Goal: Transaction & Acquisition: Download file/media

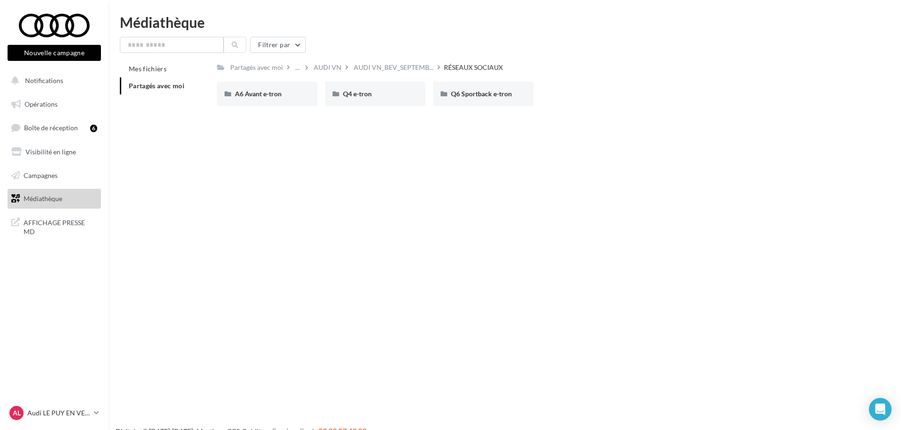
click at [129, 85] on span "Partagés avec moi" at bounding box center [157, 86] width 56 height 8
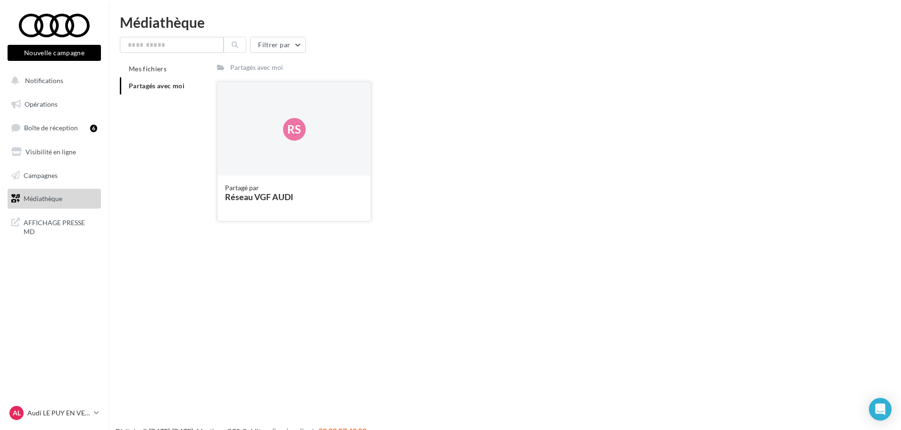
click at [246, 143] on div "Rs" at bounding box center [294, 129] width 153 height 94
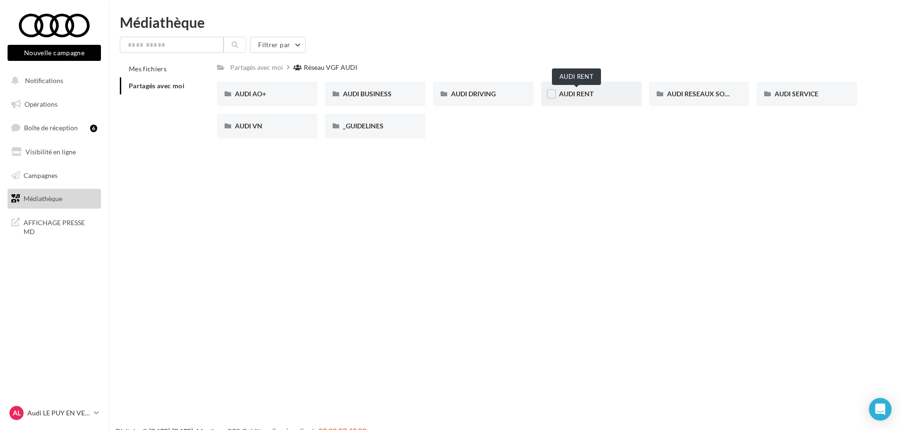
drag, startPoint x: 562, startPoint y: 90, endPoint x: 567, endPoint y: 88, distance: 6.0
click at [567, 88] on div "AUDI RENT" at bounding box center [591, 94] width 101 height 25
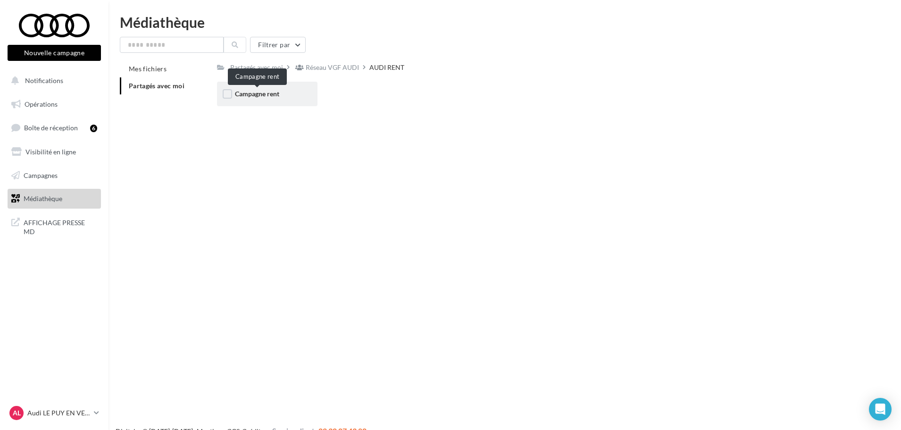
click at [269, 94] on span "Campagne rent" at bounding box center [257, 94] width 44 height 8
click at [267, 91] on span "CARROUSELS" at bounding box center [256, 94] width 42 height 8
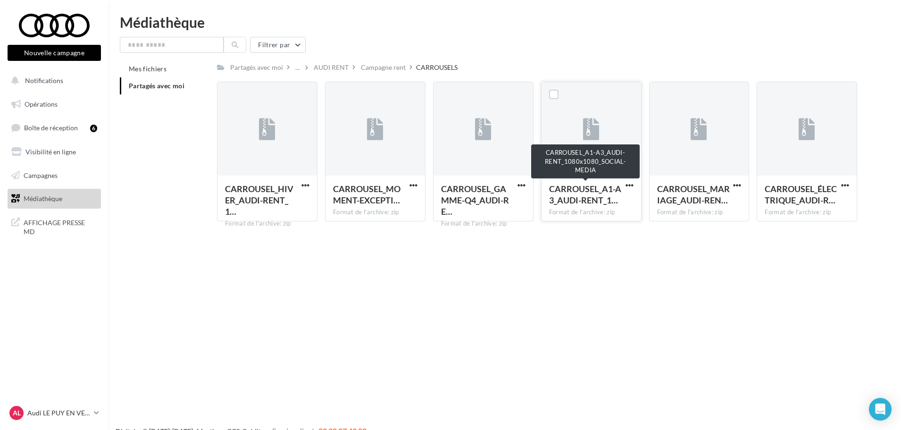
click at [584, 203] on span "CARROUSEL_A1-A3_AUDI-RENT_1…" at bounding box center [585, 195] width 72 height 22
click at [606, 196] on span "CARROUSEL_A1-A3_AUDI-RENT_1…" at bounding box center [585, 195] width 72 height 22
drag, startPoint x: 594, startPoint y: 196, endPoint x: 636, endPoint y: 189, distance: 42.6
click at [593, 196] on span "CARROUSEL_A1-A3_AUDI-RENT_1…" at bounding box center [585, 195] width 72 height 22
click at [629, 186] on span "button" at bounding box center [630, 185] width 8 height 8
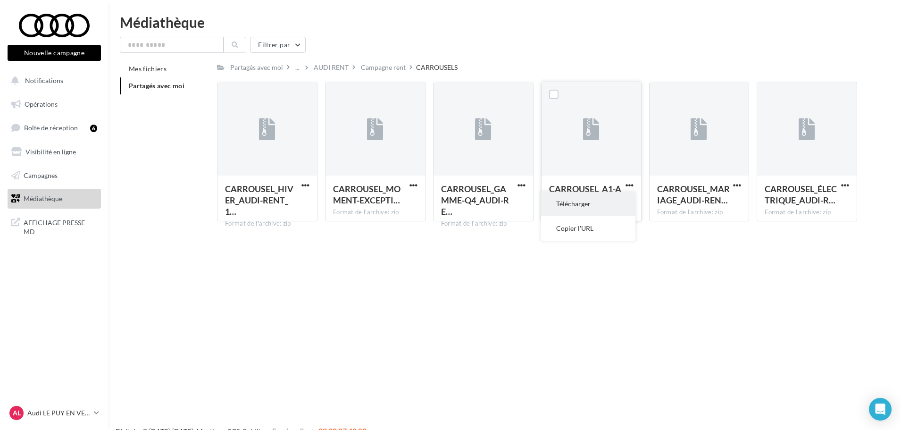
click at [585, 205] on button "Télécharger" at bounding box center [588, 204] width 94 height 25
click at [395, 69] on div "Campagne rent" at bounding box center [383, 67] width 45 height 9
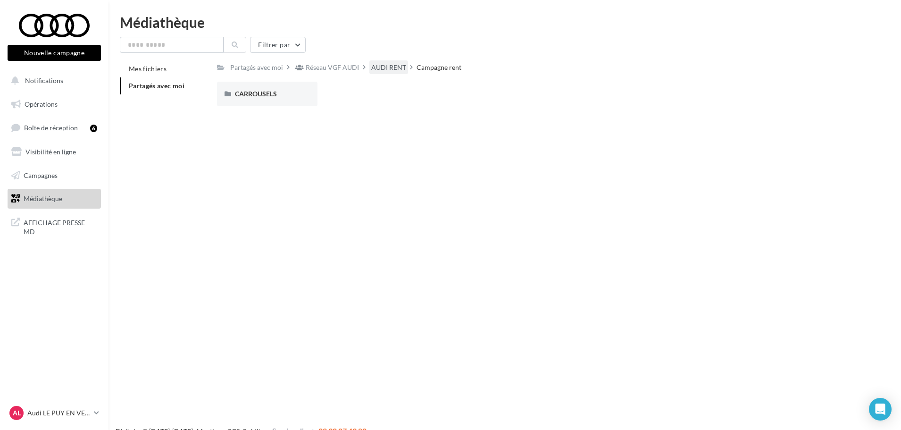
click at [371, 72] on div "AUDI RENT" at bounding box center [388, 67] width 35 height 9
click at [277, 96] on span "Campagne rent" at bounding box center [257, 94] width 44 height 8
click at [250, 89] on div "CARROUSELS" at bounding box center [267, 93] width 65 height 9
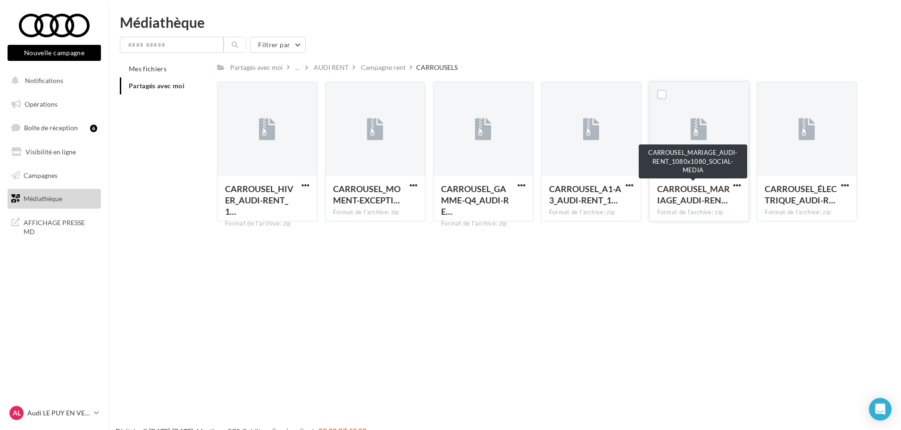
click at [703, 196] on span "CARROUSEL_MARIAGE_AUDI-REN…" at bounding box center [693, 195] width 73 height 22
click at [705, 203] on span "CARROUSEL_MARIAGE_AUDI-REN…" at bounding box center [693, 195] width 73 height 22
click at [707, 199] on span "CARROUSEL_MARIAGE_AUDI-REN…" at bounding box center [693, 195] width 73 height 22
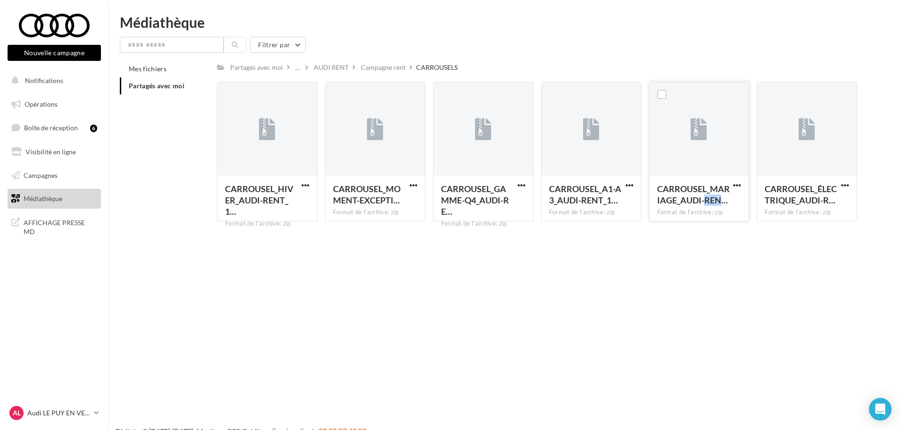
click at [707, 199] on span "CARROUSEL_MARIAGE_AUDI-REN…" at bounding box center [693, 195] width 73 height 22
click at [731, 188] on div "CARROUSEL_MARIAGE_AUDI-REN…" at bounding box center [699, 195] width 84 height 25
click at [741, 186] on span "button" at bounding box center [737, 185] width 8 height 8
click at [692, 209] on button "Télécharger" at bounding box center [696, 204] width 94 height 25
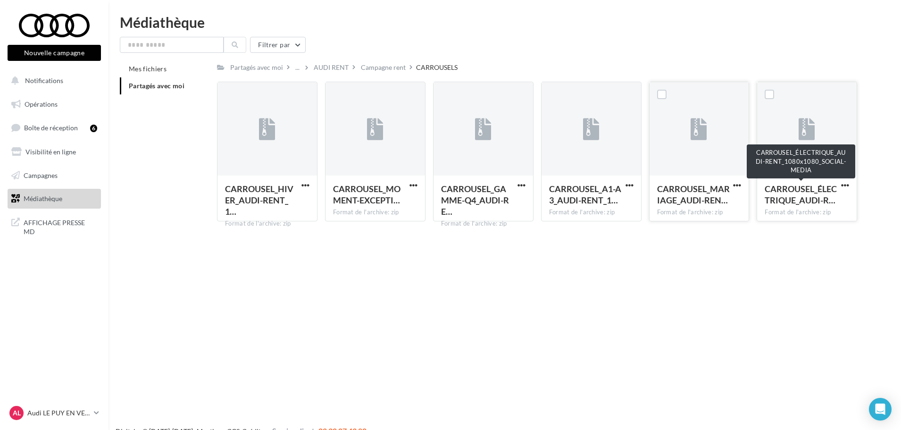
click at [819, 199] on span "CARROUSEL_ÉLECTRIQUE_AUDI-R…" at bounding box center [801, 195] width 72 height 22
click at [815, 198] on span "CARROUSEL_ÉLECTRIQUE_AUDI-R…" at bounding box center [801, 195] width 72 height 22
click at [845, 185] on span "button" at bounding box center [845, 185] width 8 height 8
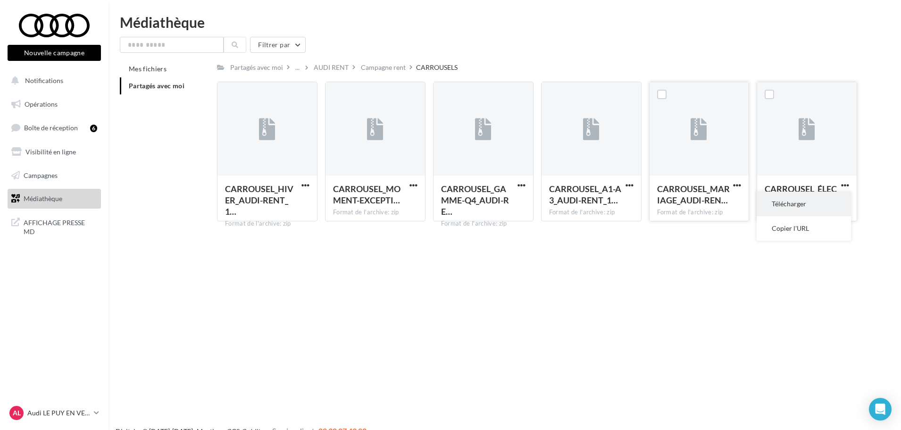
click at [797, 201] on button "Télécharger" at bounding box center [804, 204] width 94 height 25
click at [829, 272] on div "Nouvelle campagne Nouvelle campagne Notifications Opérations Boîte de réception…" at bounding box center [450, 230] width 901 height 430
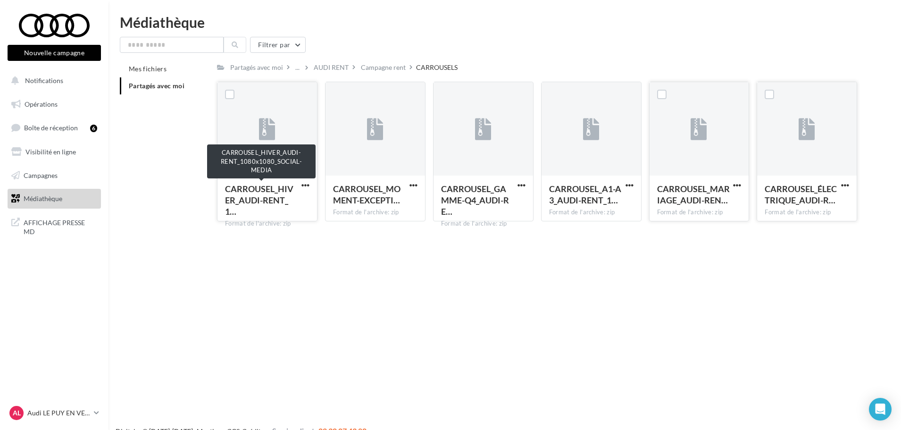
click at [265, 197] on span "CARROUSEL_HIVER_AUDI-RENT_1…" at bounding box center [259, 200] width 68 height 33
click at [304, 183] on span "button" at bounding box center [306, 185] width 8 height 8
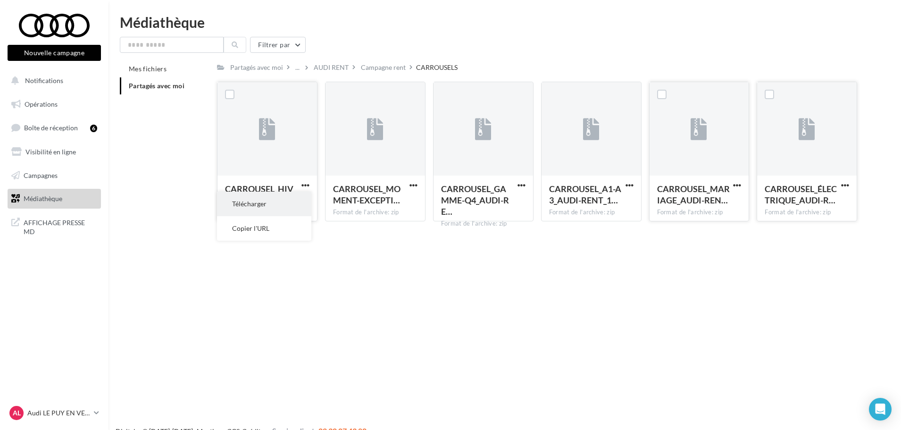
click at [275, 201] on button "Télécharger" at bounding box center [264, 204] width 94 height 25
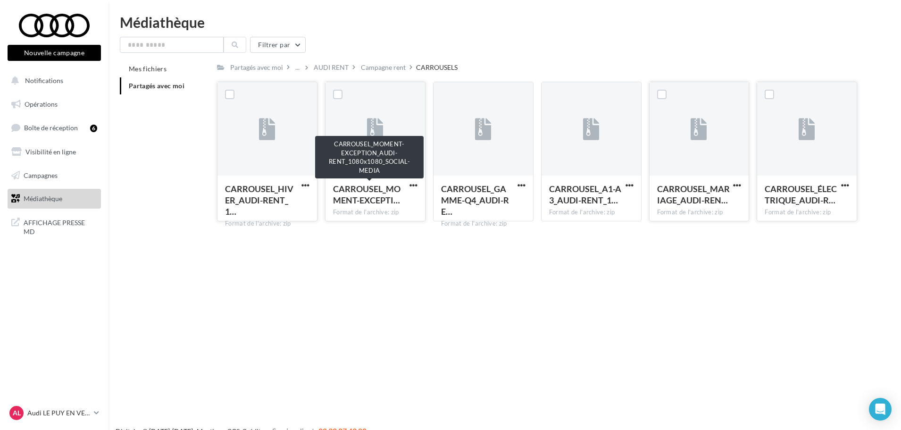
click at [364, 203] on span "CARROUSEL_MOMENT-EXCEPTI…" at bounding box center [366, 195] width 67 height 22
click at [389, 199] on span "CARROUSEL_MOMENT-EXCEPTI…" at bounding box center [366, 195] width 67 height 22
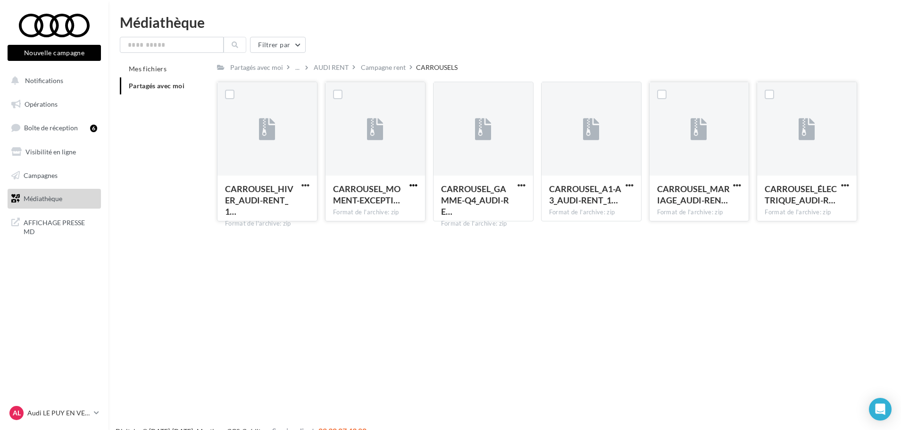
click at [414, 187] on span "button" at bounding box center [414, 185] width 8 height 8
click at [361, 208] on button "Télécharger" at bounding box center [372, 204] width 94 height 25
drag, startPoint x: 96, startPoint y: 341, endPoint x: 119, endPoint y: 261, distance: 83.5
click at [96, 341] on nav "Nouvelle campagne Nouvelle campagne Notifications Opérations Boîte de réception…" at bounding box center [54, 215] width 109 height 430
click at [170, 90] on li "Partagés avec moi" at bounding box center [165, 85] width 90 height 17
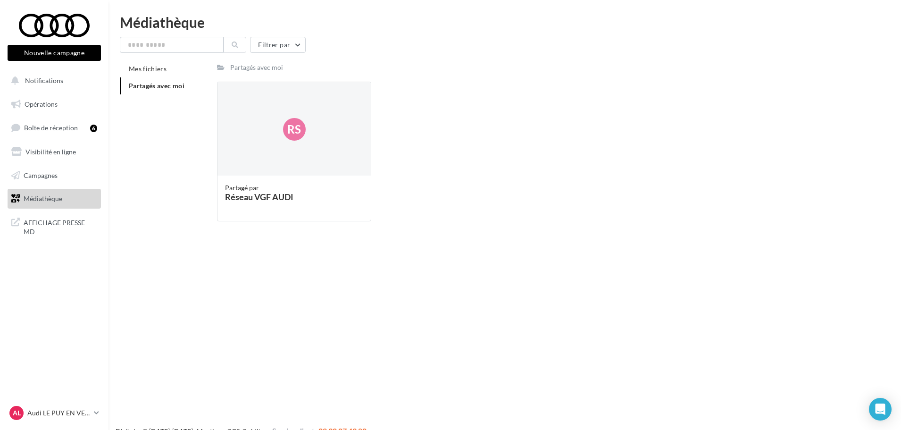
click at [153, 84] on span "Partagés avec moi" at bounding box center [157, 86] width 56 height 8
click at [87, 224] on span "AFFICHAGE PRESSE MD" at bounding box center [61, 226] width 74 height 20
